Goal: Task Accomplishment & Management: Complete application form

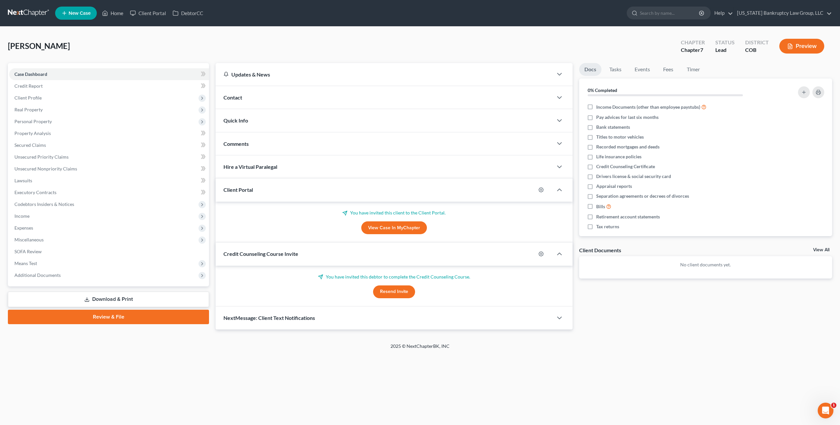
click at [29, 13] on link at bounding box center [29, 13] width 42 height 12
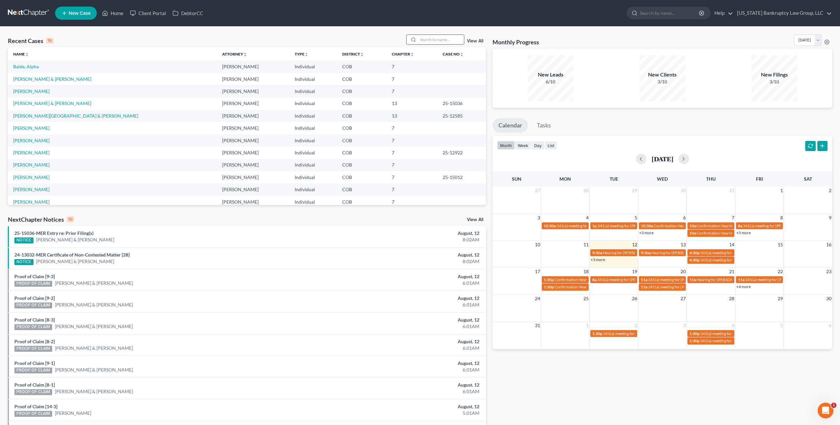
click at [431, 43] on input "search" at bounding box center [441, 40] width 46 height 10
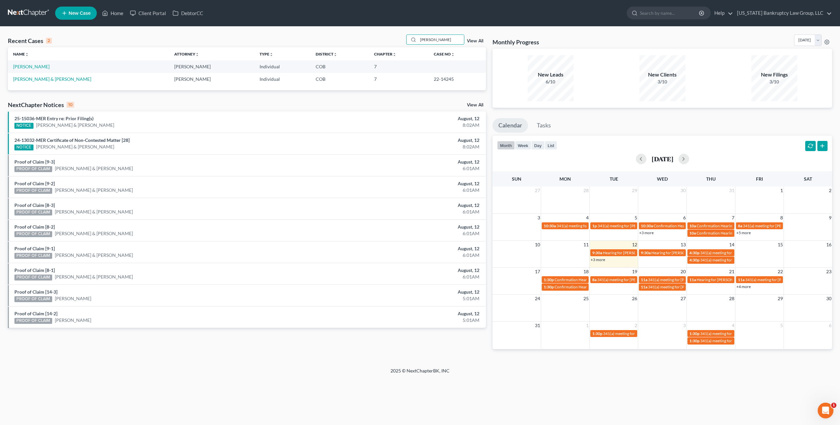
type input "flores"
click at [37, 66] on link "Flores, Christina" at bounding box center [31, 67] width 36 height 6
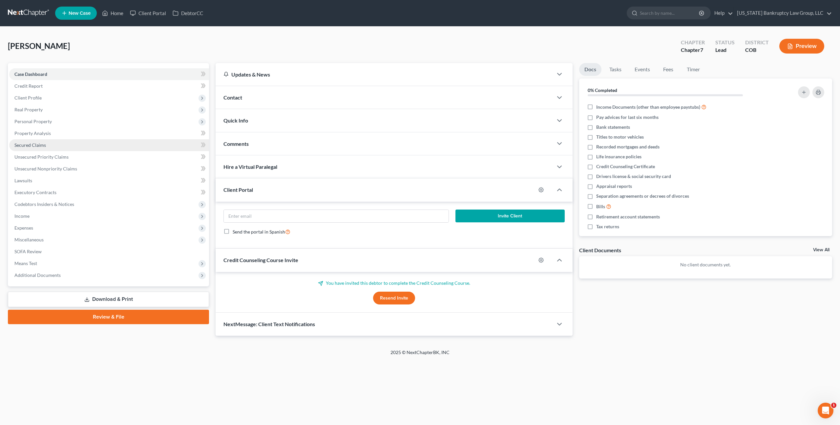
click at [40, 142] on span "Secured Claims" at bounding box center [30, 145] width 32 height 6
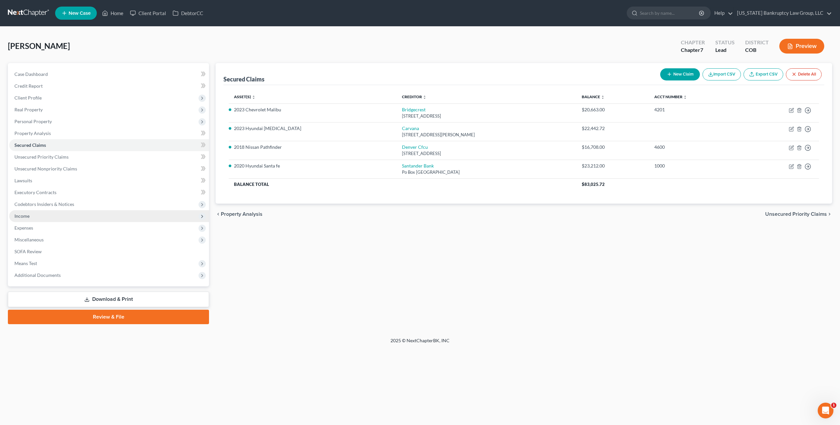
click at [27, 214] on span "Income" at bounding box center [21, 216] width 15 height 6
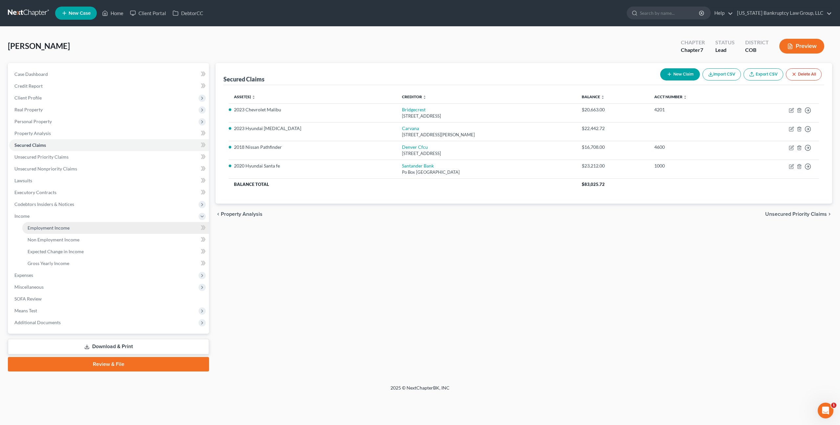
click at [42, 226] on span "Employment Income" at bounding box center [49, 228] width 42 height 6
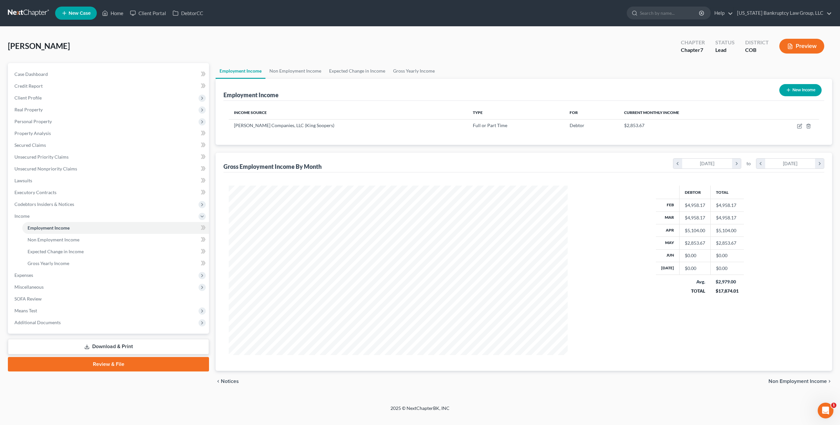
scroll to position [169, 352]
click at [800, 125] on icon "button" at bounding box center [799, 125] width 5 height 5
select select "0"
select select "36"
select select "0"
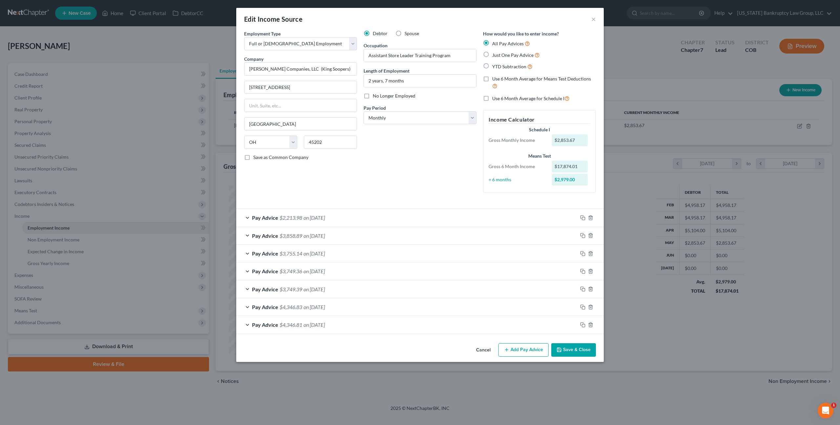
click at [568, 351] on button "Save & Close" at bounding box center [573, 350] width 45 height 14
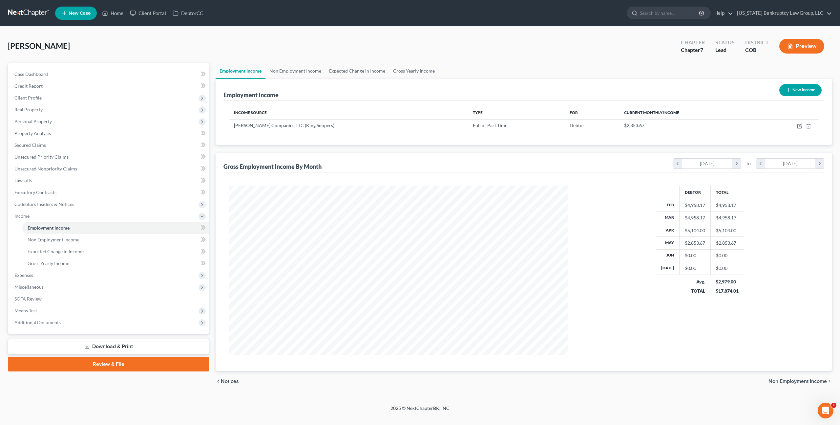
click at [36, 13] on link at bounding box center [29, 13] width 42 height 12
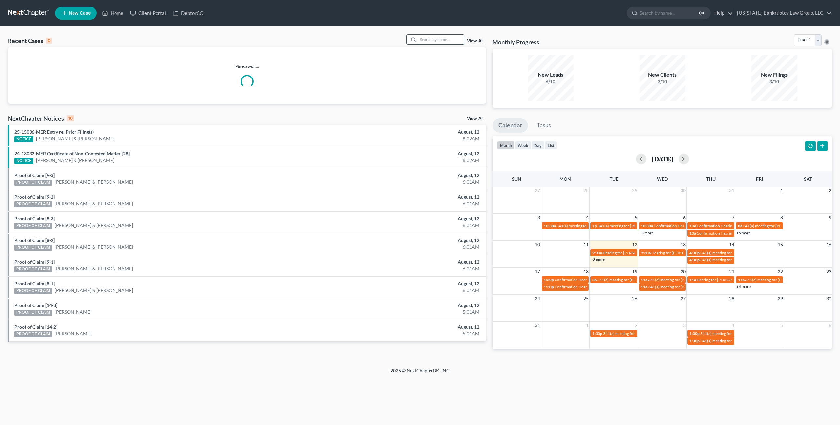
click at [437, 40] on input "search" at bounding box center [441, 40] width 46 height 10
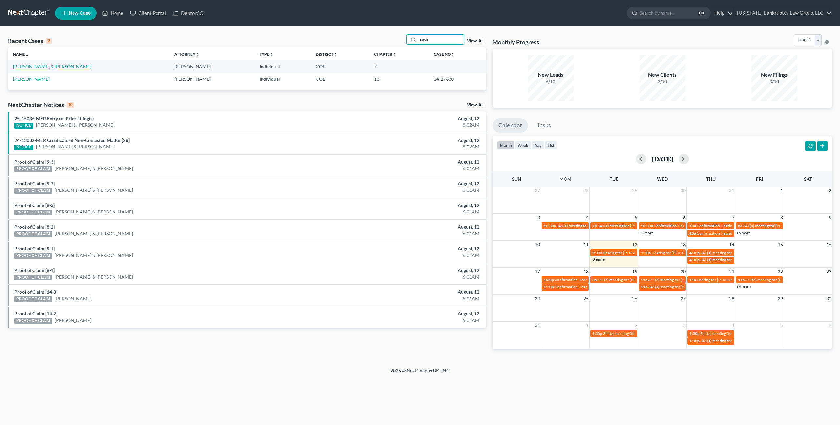
type input "casti"
click at [48, 68] on link "Castillo, Denise & Galouzes, John" at bounding box center [52, 67] width 78 height 6
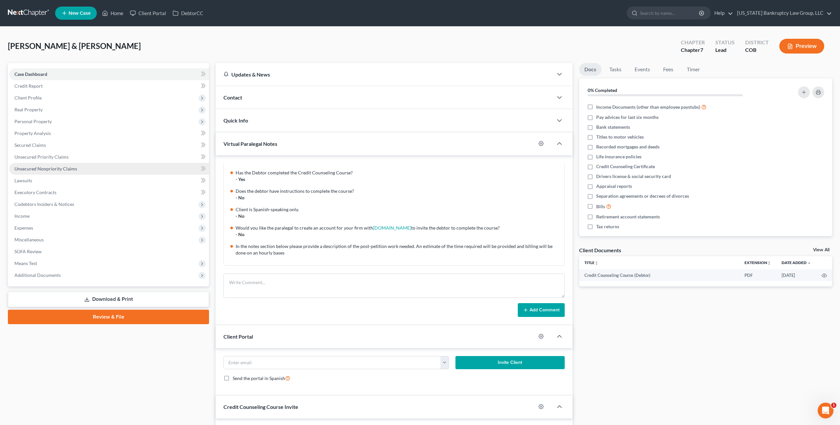
click at [66, 168] on span "Unsecured Nonpriority Claims" at bounding box center [45, 169] width 63 height 6
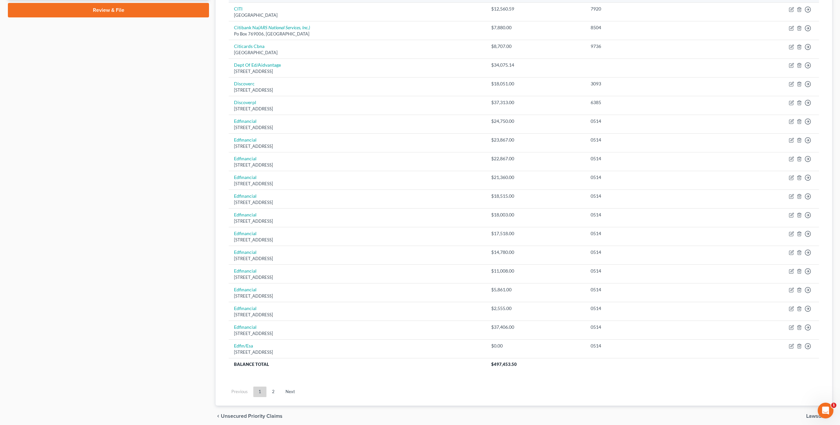
scroll to position [333, 0]
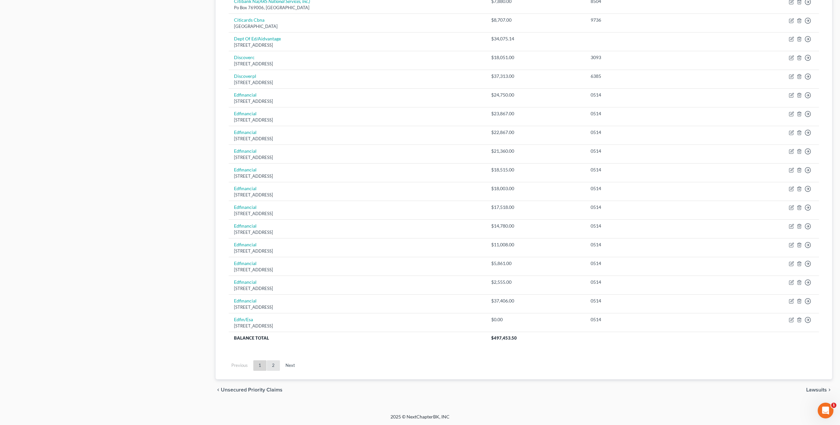
click at [270, 365] on link "2" at bounding box center [273, 365] width 13 height 11
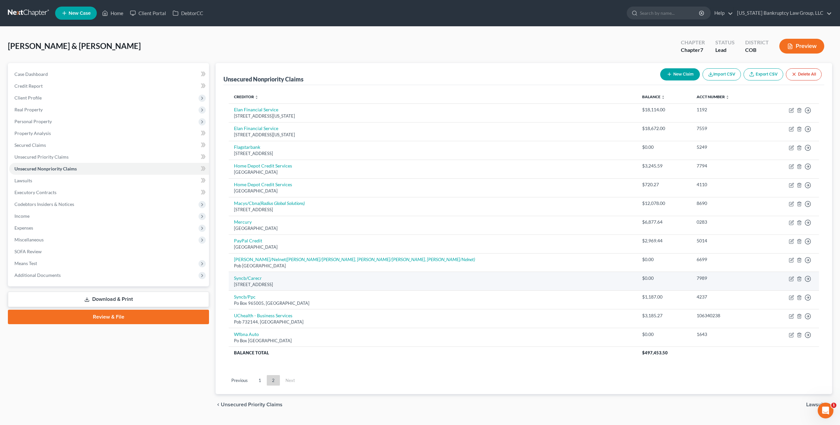
scroll to position [9, 0]
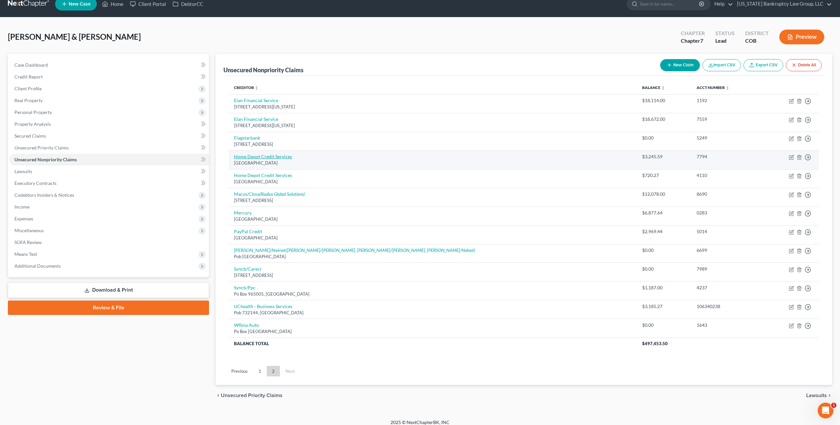
click at [283, 157] on link "Home Depot Credit Services" at bounding box center [263, 157] width 58 height 6
select select "26"
select select "2"
select select "1"
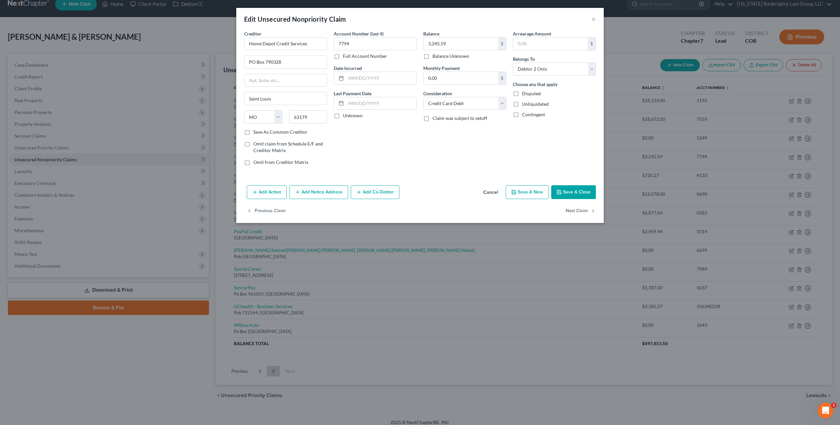
click at [329, 193] on button "Add Notice Address" at bounding box center [319, 192] width 59 height 14
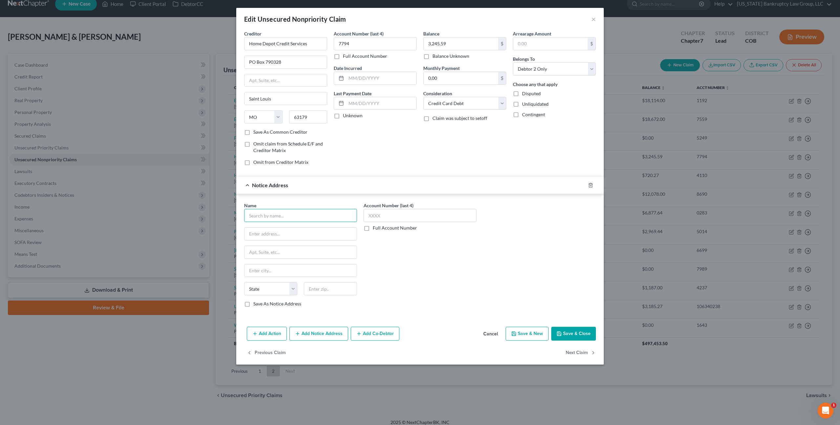
click at [288, 218] on input "text" at bounding box center [300, 215] width 113 height 13
click at [296, 282] on div "Radius Global Solutions PO Box 390905, Minneapolis, MN 55439" at bounding box center [283, 275] width 79 height 15
type input "Radius Global Solutions"
type input "PO Box 390905"
type input "Minneapolis"
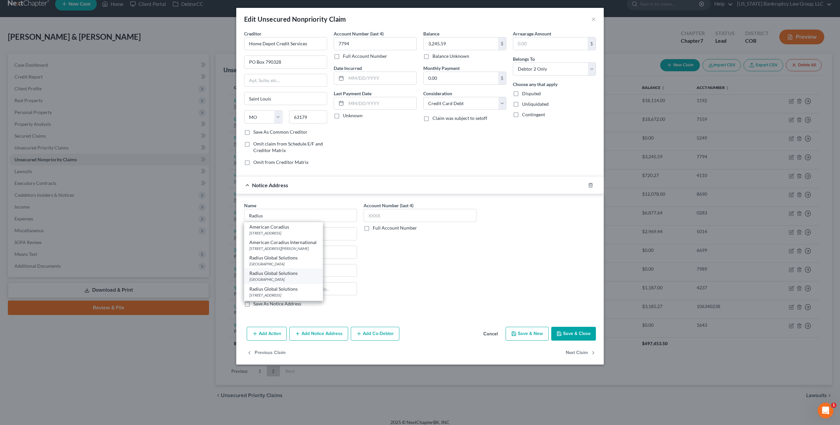
select select "24"
type input "55439"
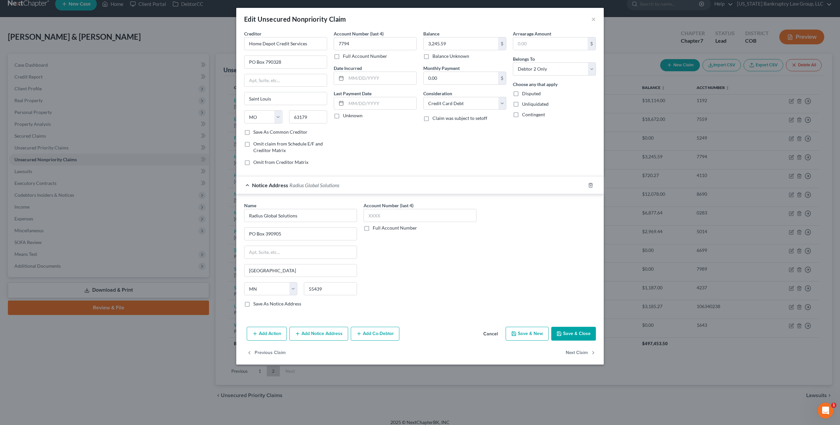
click at [563, 335] on button "Save & Close" at bounding box center [573, 334] width 45 height 14
